Goal: Complete application form: Complete application form

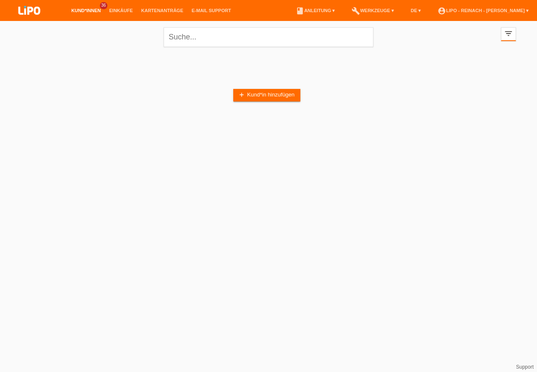
click at [270, 88] on div "add Kund*in hinzufügen" at bounding box center [268, 95] width 495 height 80
click at [270, 92] on link "add Kund*in hinzufügen" at bounding box center [266, 95] width 67 height 13
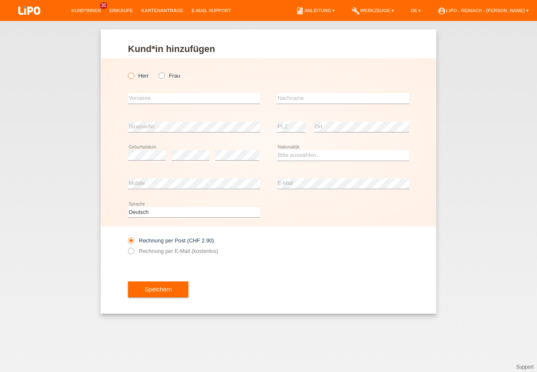
click at [127, 71] on icon at bounding box center [127, 71] width 0 height 0
click at [130, 75] on input "Herr" at bounding box center [130, 75] width 5 height 5
radio input "true"
click at [158, 101] on input "text" at bounding box center [194, 98] width 132 height 10
type input "Rrahim"
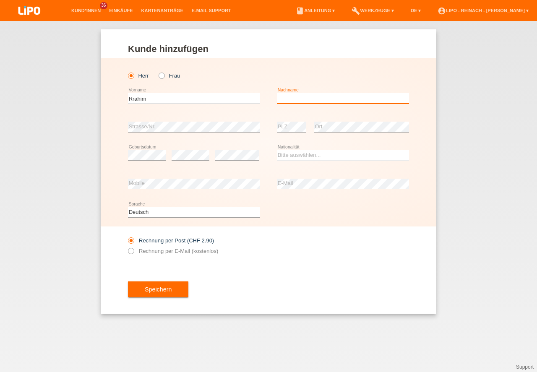
click at [320, 99] on input "text" at bounding box center [343, 98] width 132 height 10
type input "Rrahmani"
click at [176, 120] on div "error Strasse/Nr." at bounding box center [194, 127] width 132 height 29
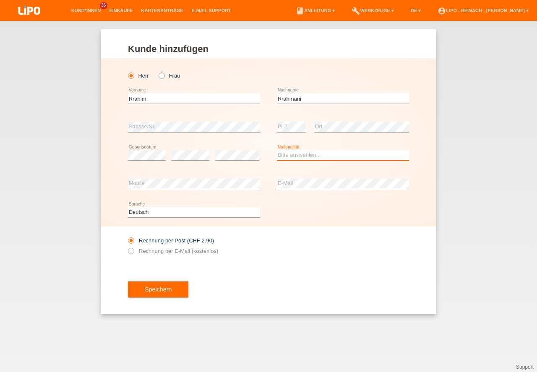
click at [288, 154] on select "Bitte auswählen... Schweiz Deutschland Liechtenstein Österreich ------------ Af…" at bounding box center [343, 155] width 132 height 10
click at [153, 121] on div "error Strasse/Nr." at bounding box center [194, 127] width 132 height 29
click at [293, 156] on select "Bitte auswählen... Schweiz Deutschland Liechtenstein Österreich ------------ Af…" at bounding box center [343, 155] width 132 height 10
select select "AL"
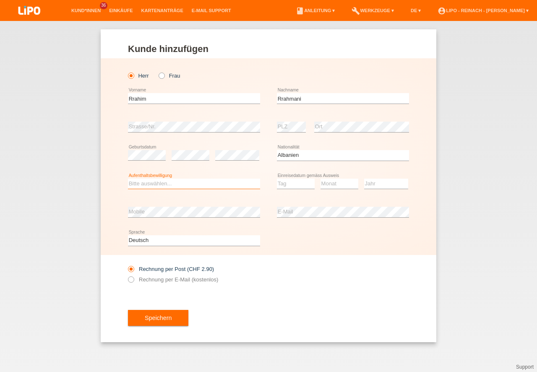
click at [172, 186] on select "Bitte auswählen... C B B - Flüchtlingsstatus Andere" at bounding box center [194, 184] width 132 height 10
select select "C"
click at [0, 0] on option "C" at bounding box center [0, 0] width 0 height 0
click at [289, 186] on select "Tag 01 02 03 04 05 06 07 08 09 10 11" at bounding box center [296, 184] width 38 height 10
select select "02"
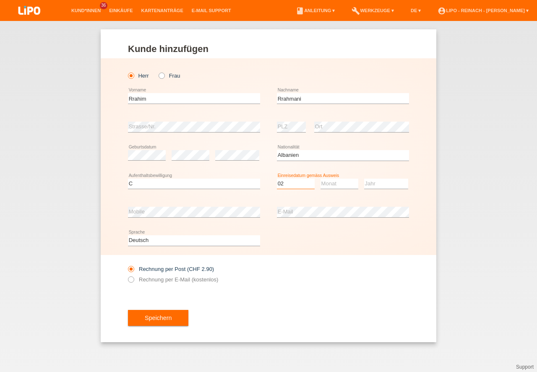
click at [0, 0] on option "02" at bounding box center [0, 0] width 0 height 0
click at [339, 188] on select "Monat 01 02 03 04 05 06 07 08 09 10 11" at bounding box center [339, 184] width 38 height 10
select select "08"
click at [0, 0] on option "08" at bounding box center [0, 0] width 0 height 0
click at [389, 187] on select "Jahr 2025 2024 2023 2022 2021 2020 2019 2018 2017 2016 2015 2014 2013 2012 2011…" at bounding box center [386, 184] width 44 height 10
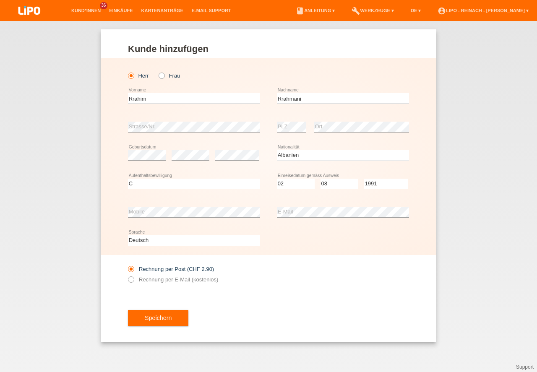
click at [389, 187] on select "Jahr 2025 2024 2023 2022 2021 2020 2019 2018 2017 2016 2015 2014 2013 2012 2011…" at bounding box center [386, 184] width 44 height 10
select select "1991"
click at [162, 320] on button "Speichern" at bounding box center [158, 318] width 60 height 16
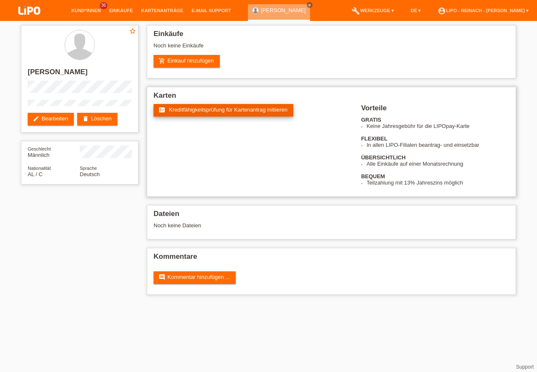
click at [208, 108] on span "Kreditfähigkeitsprüfung für Kartenantrag initiieren" at bounding box center [228, 109] width 119 height 6
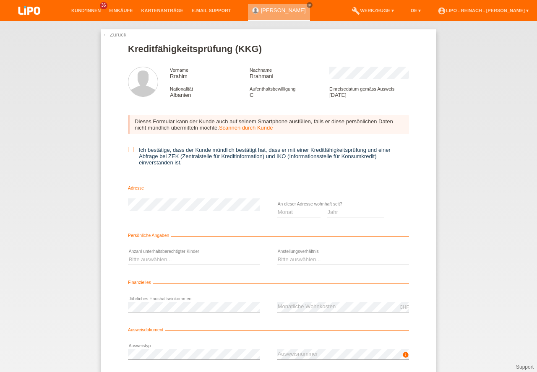
click at [128, 149] on icon at bounding box center [130, 149] width 5 height 5
click at [128, 149] on input "Ich bestätige, dass der Kunde mündlich bestätigt hat, dass er mit einer Kreditf…" at bounding box center [130, 149] width 5 height 5
checkbox input "true"
click at [286, 212] on select "Monat 01 02 03 04 05 06 07 08 09 10" at bounding box center [299, 212] width 44 height 10
select select "01"
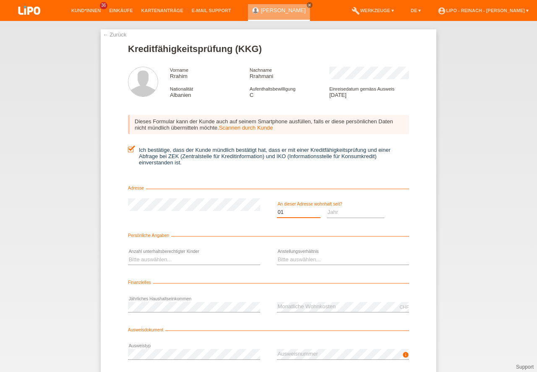
click at [0, 0] on option "01" at bounding box center [0, 0] width 0 height 0
click at [356, 210] on select "Jahr 2025 2024 2023 2022 2021 2020 2019 2018 2017 2016 2015 2014 2013 2012 2011…" at bounding box center [356, 212] width 58 height 10
select select "2024"
click at [0, 0] on option "2024" at bounding box center [0, 0] width 0 height 0
click at [140, 253] on div "Bitte auswählen... 0 1 2 3 4 5 6 7 8 9 error" at bounding box center [194, 260] width 132 height 29
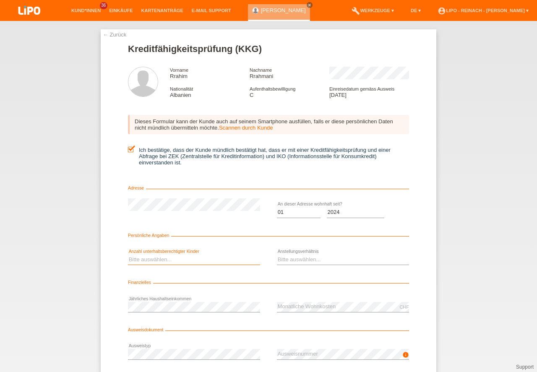
click at [141, 261] on select "Bitte auswählen... 0 1 2 3 4 5 6 7 8 9" at bounding box center [194, 259] width 132 height 10
select select "0"
click at [0, 0] on option "0" at bounding box center [0, 0] width 0 height 0
click at [290, 254] on select "Bitte auswählen... Unbefristet Befristet Lehrling/Student Pensioniert Nicht arb…" at bounding box center [343, 259] width 132 height 10
select select "UNLIMITED"
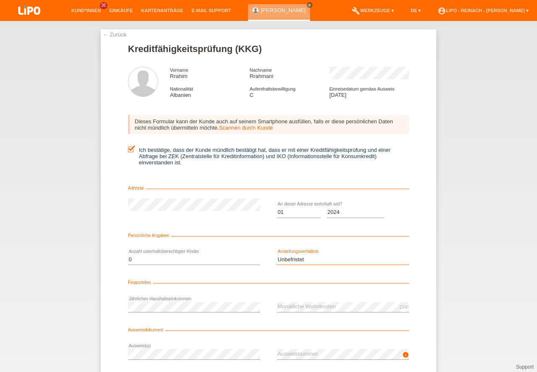
click at [0, 0] on option "Unbefristet" at bounding box center [0, 0] width 0 height 0
click at [297, 260] on select "Bitte auswählen... Unbefristet Befristet Lehrling/Student Pensioniert Nicht arb…" at bounding box center [343, 259] width 132 height 10
click at [0, 0] on option "Unbefristet" at bounding box center [0, 0] width 0 height 0
click at [176, 312] on icon at bounding box center [194, 312] width 132 height 0
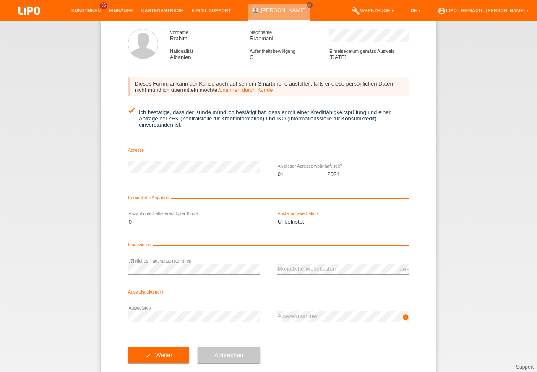
click at [302, 221] on select "Bitte auswählen... Unbefristet Befristet Lehrling/Student Pensioniert Nicht arb…" at bounding box center [343, 222] width 132 height 10
click at [0, 0] on option "Unbefristet" at bounding box center [0, 0] width 0 height 0
click at [158, 360] on button "check Weiter" at bounding box center [158, 355] width 61 height 16
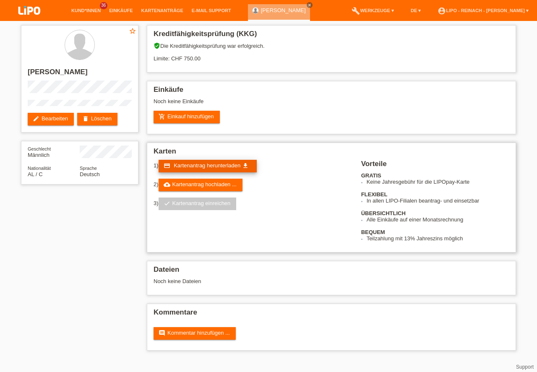
click at [196, 165] on span "Kartenantrag herunterladen" at bounding box center [207, 165] width 67 height 6
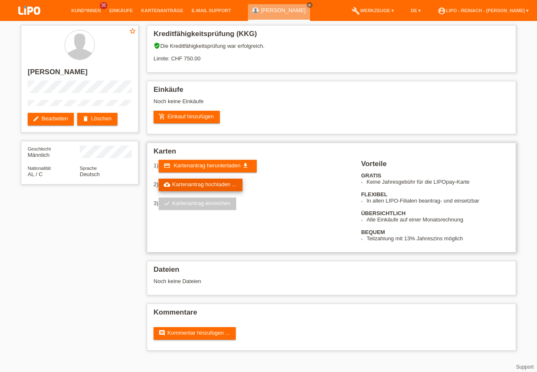
click at [204, 182] on link "cloud_upload Kartenantrag hochladen ..." at bounding box center [200, 185] width 84 height 13
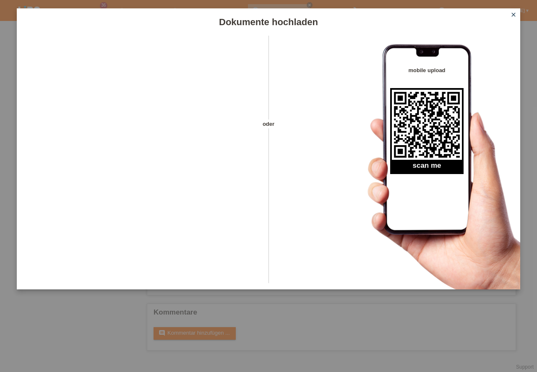
click at [512, 14] on icon "close" at bounding box center [513, 14] width 7 height 7
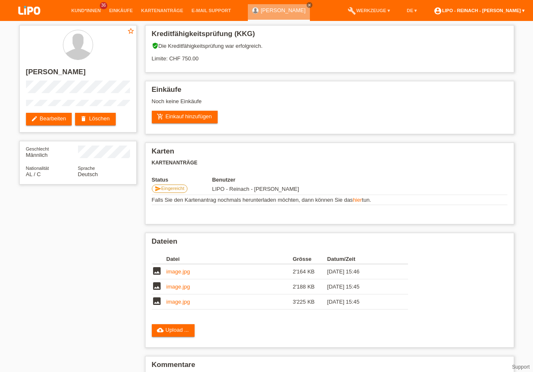
click at [464, 9] on link "account_circle LIPO - Reinach - [PERSON_NAME] ▾" at bounding box center [478, 10] width 99 height 5
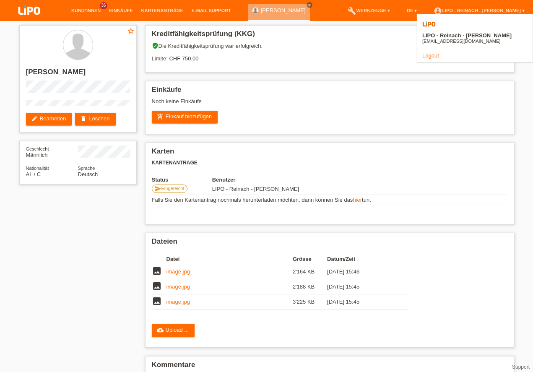
click at [427, 52] on link "Logout" at bounding box center [430, 55] width 17 height 6
